Goal: Task Accomplishment & Management: Manage account settings

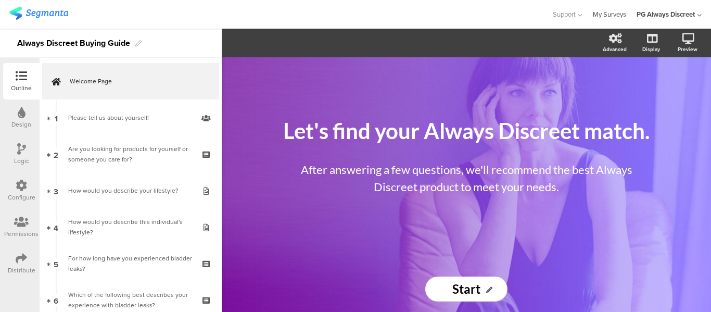
click at [615, 16] on link "My Surveys" at bounding box center [609, 14] width 33 height 29
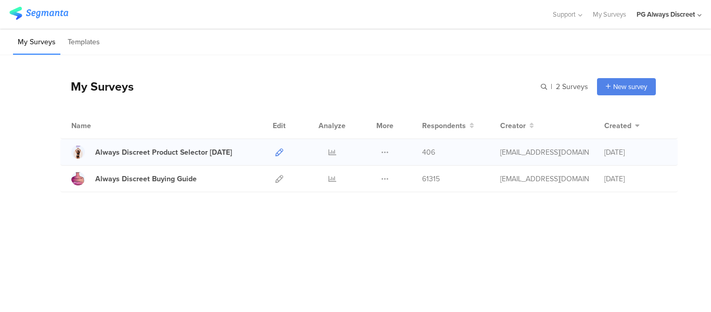
click at [280, 149] on icon at bounding box center [279, 152] width 8 height 8
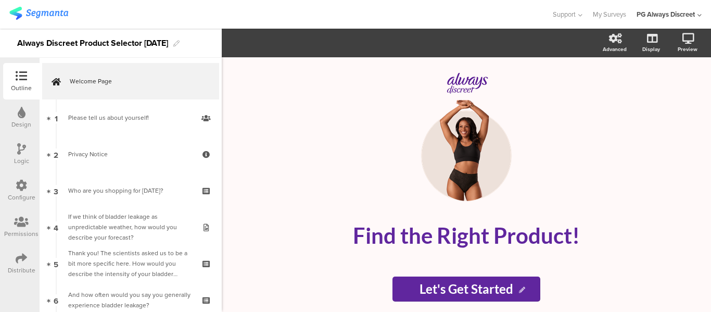
click at [17, 195] on div "Configure" at bounding box center [22, 197] width 28 height 9
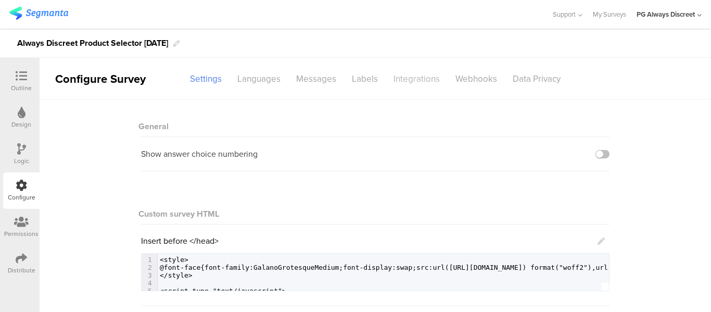
click at [403, 79] on div "Integrations" at bounding box center [417, 79] width 62 height 18
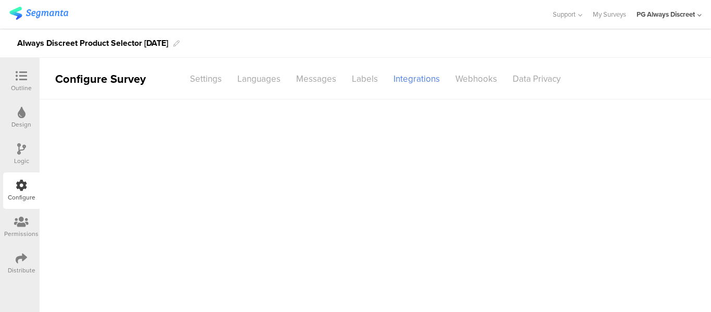
click at [708, 210] on main at bounding box center [376, 205] width 672 height 212
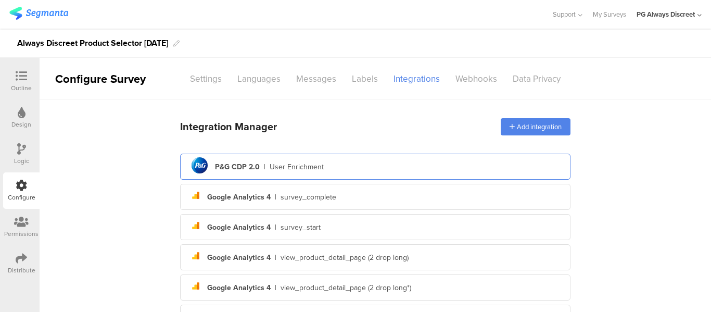
click at [285, 165] on div "User Enrichment" at bounding box center [297, 166] width 54 height 11
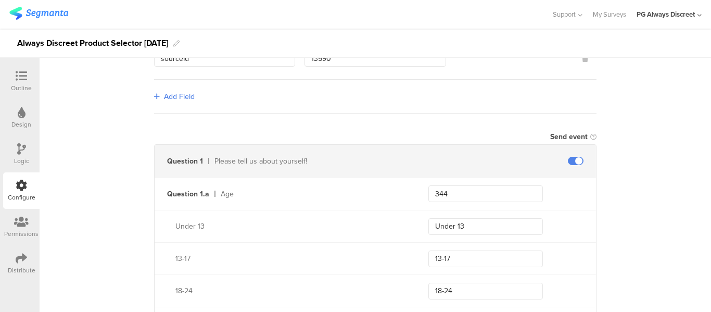
scroll to position [309, 0]
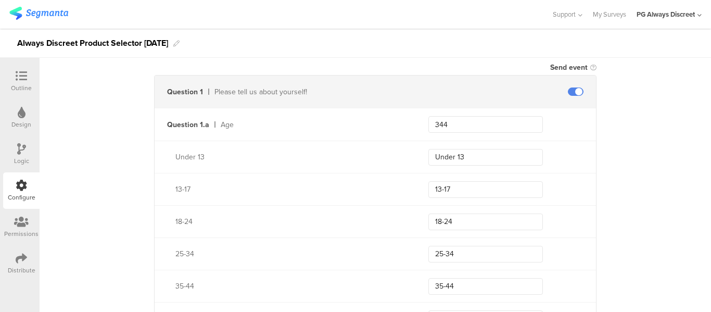
click at [221, 122] on div "Age" at bounding box center [312, 124] width 183 height 11
click at [450, 120] on input "344" at bounding box center [485, 124] width 115 height 17
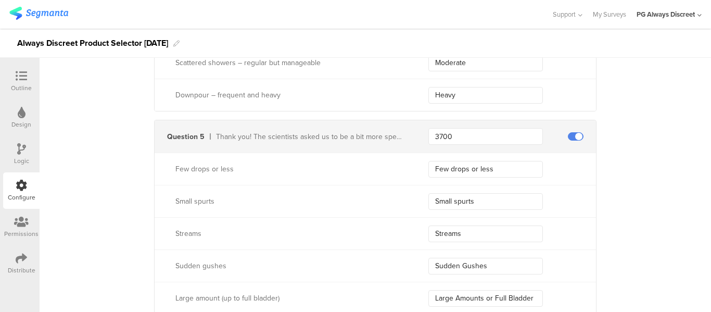
scroll to position [1046, 0]
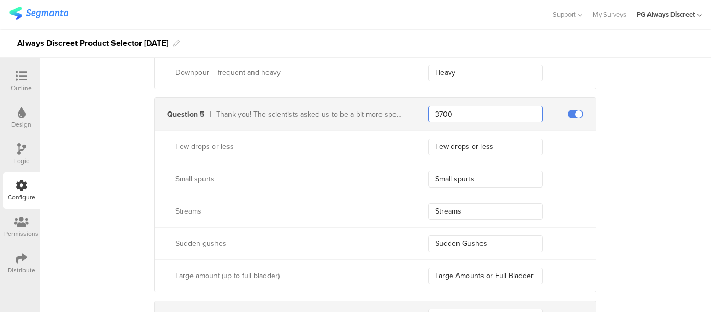
click at [446, 114] on input "3700" at bounding box center [485, 114] width 115 height 17
click at [434, 116] on input "3700" at bounding box center [485, 114] width 115 height 17
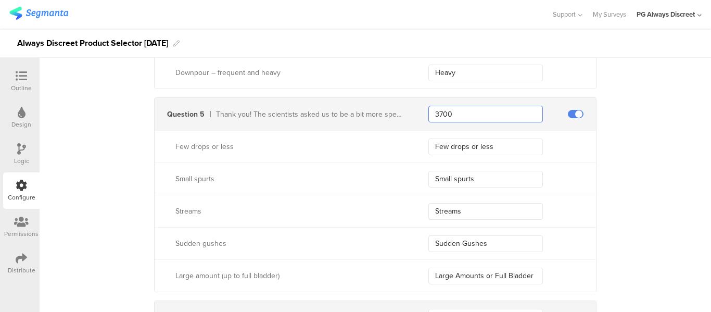
click at [434, 116] on input "3700" at bounding box center [485, 114] width 115 height 17
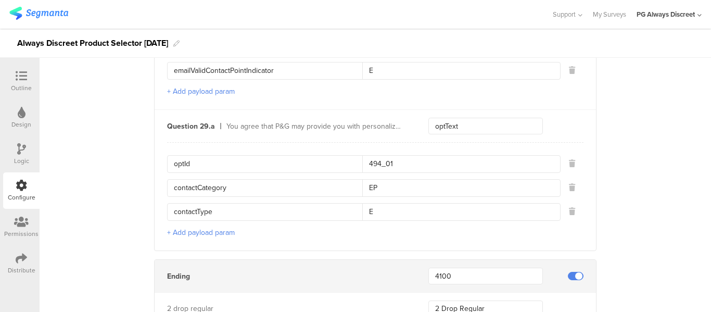
scroll to position [5494, 0]
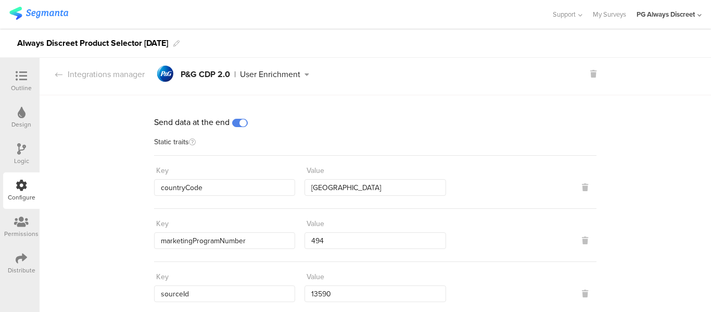
scroll to position [0, 0]
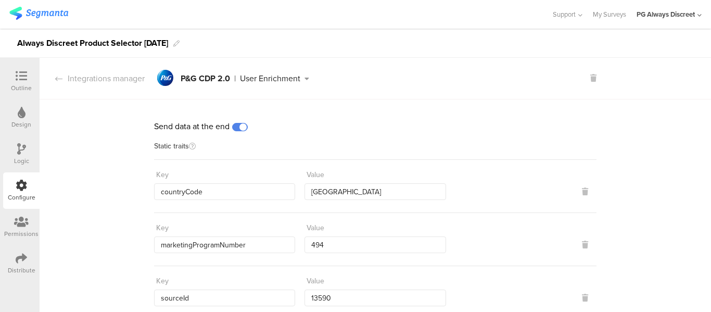
click at [463, 131] on div "Send data at the end" at bounding box center [375, 126] width 443 height 12
